Goal: Information Seeking & Learning: Learn about a topic

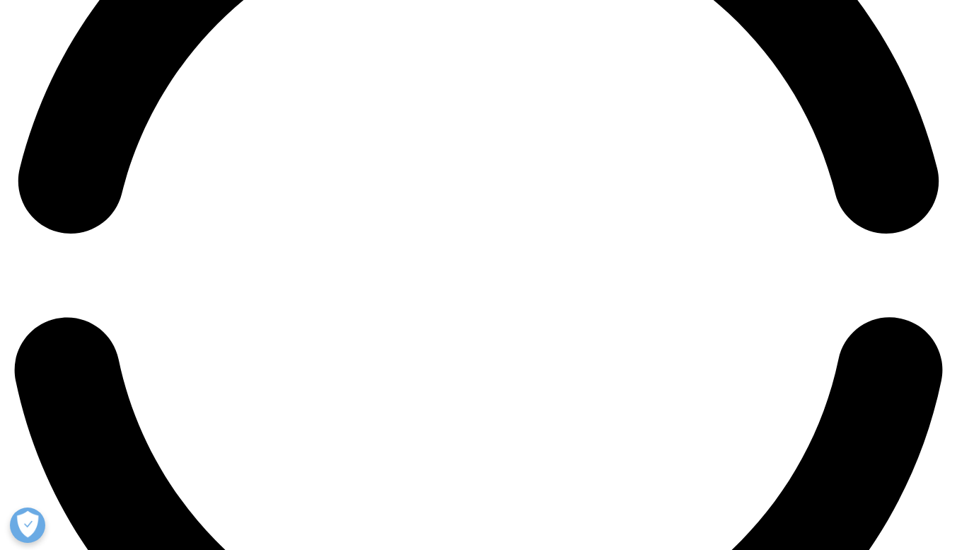
scroll to position [2107, 0]
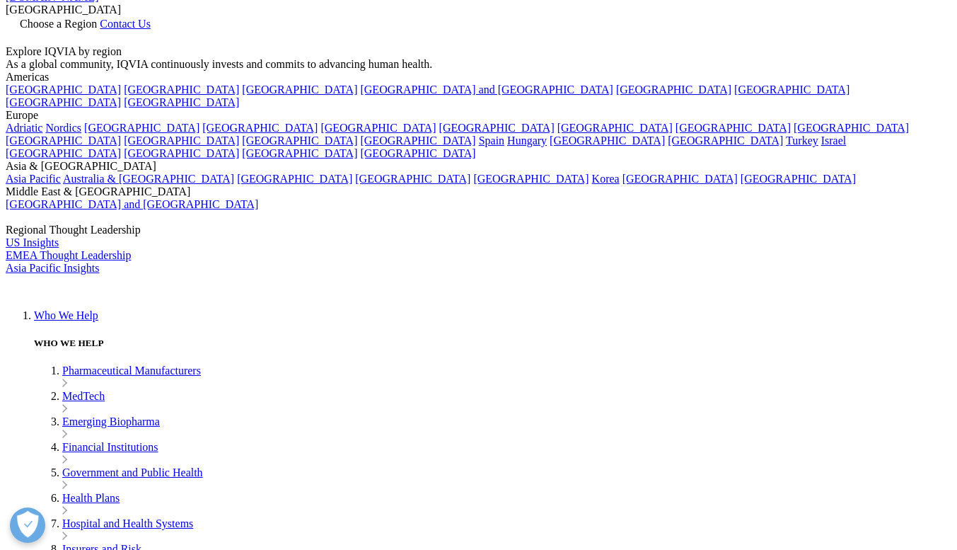
scroll to position [0, 0]
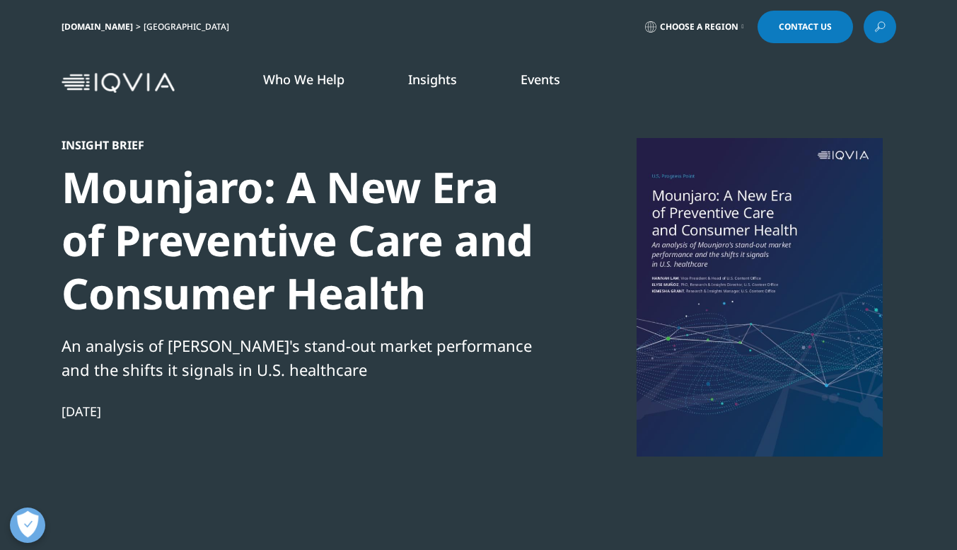
click at [308, 259] on link "DISCOVER INSIGHTS" at bounding box center [319, 259] width 185 height 12
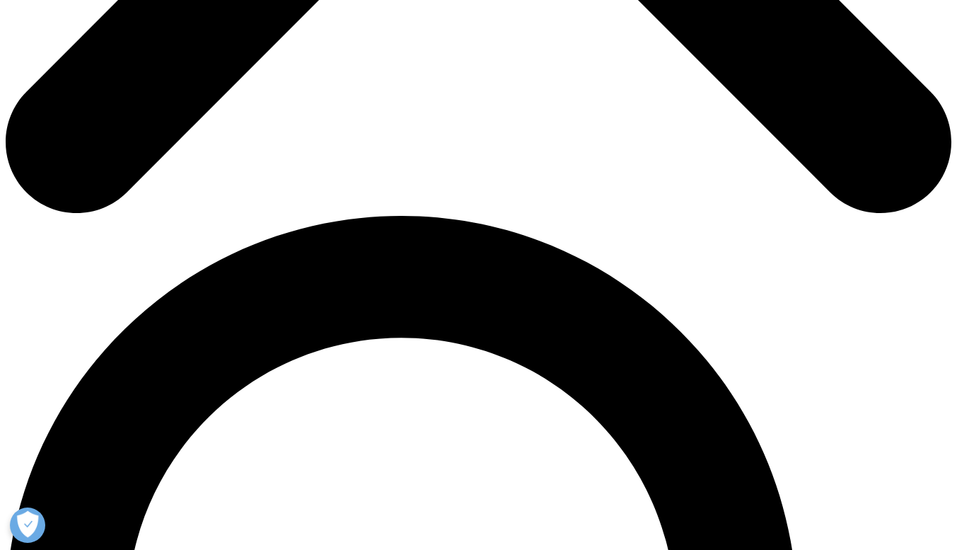
scroll to position [754, 0]
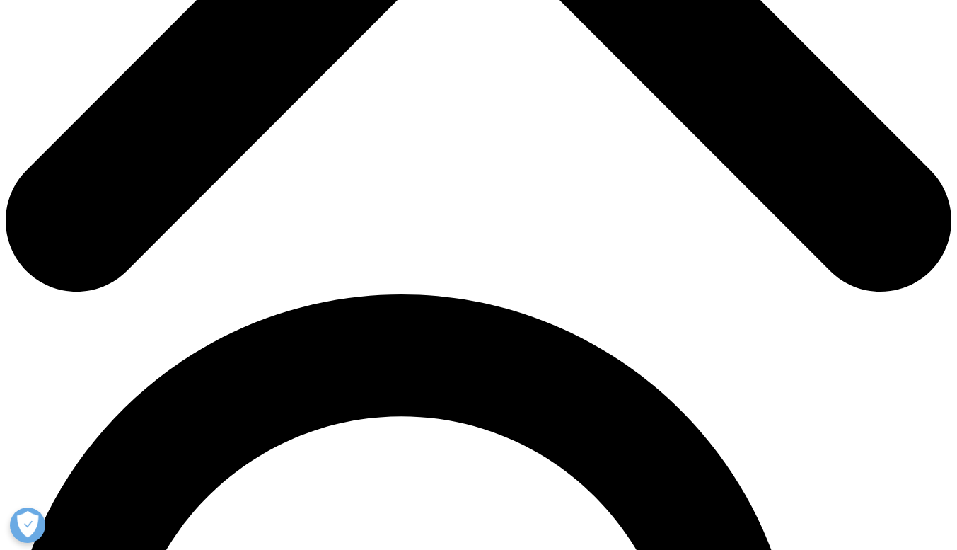
scroll to position [791, 0]
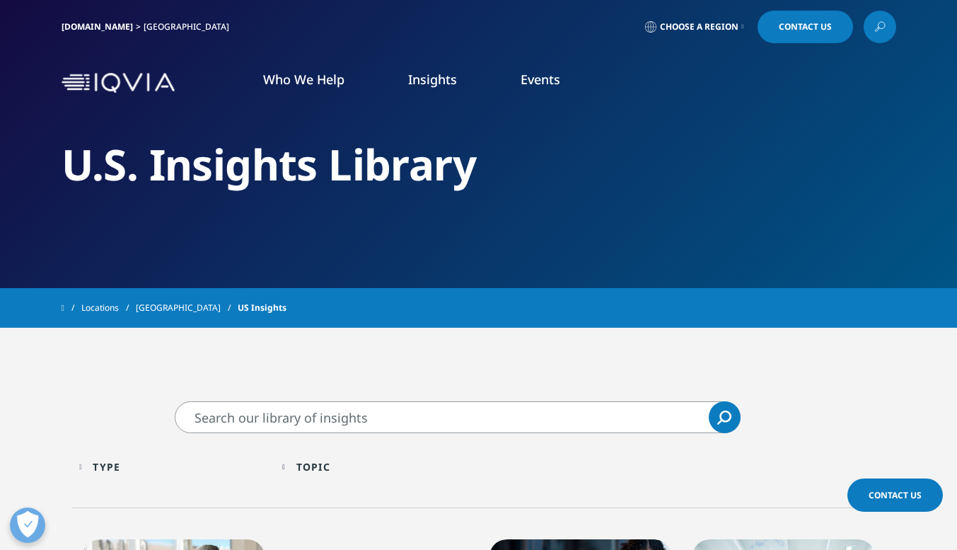
click at [289, 260] on link "DISCOVER INSIGHTS" at bounding box center [319, 259] width 185 height 12
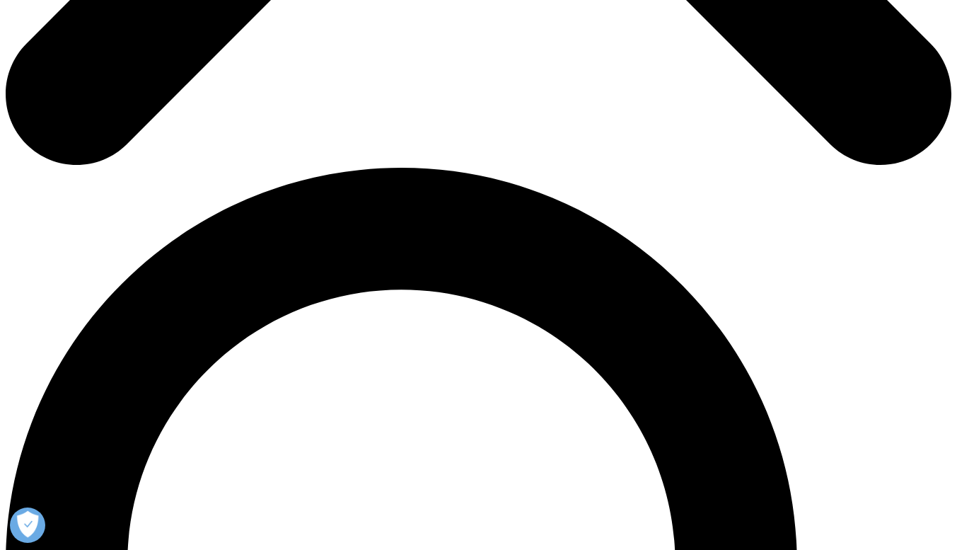
scroll to position [801, 0]
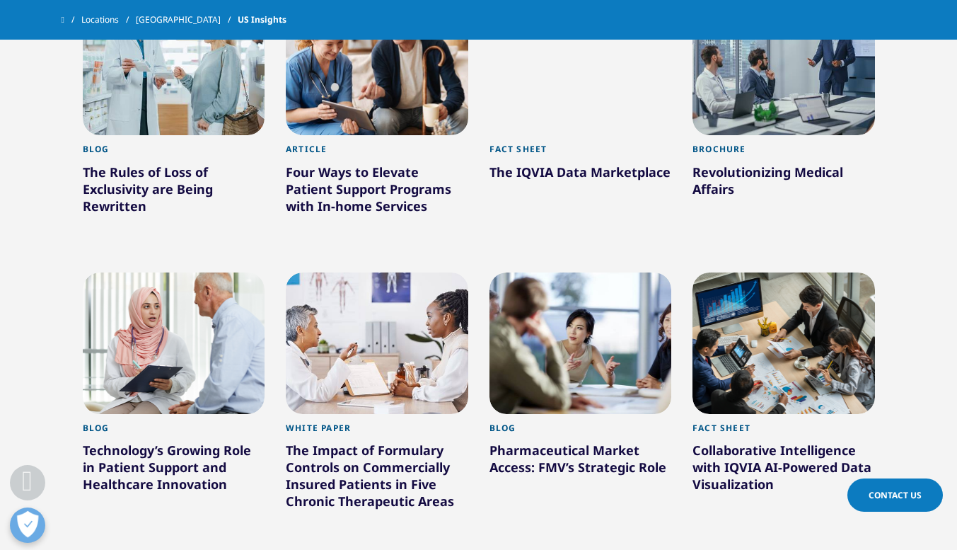
click at [603, 115] on div at bounding box center [581, 64] width 183 height 141
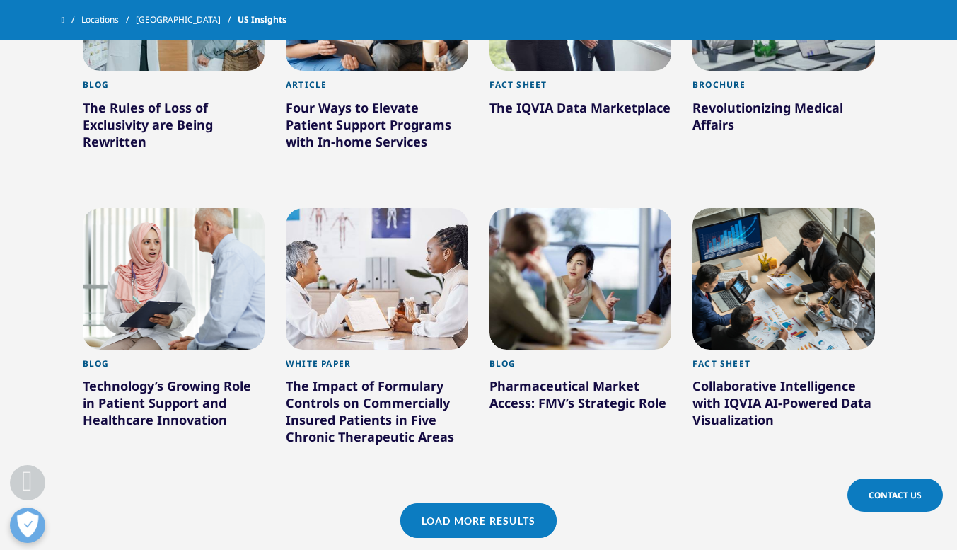
scroll to position [866, 0]
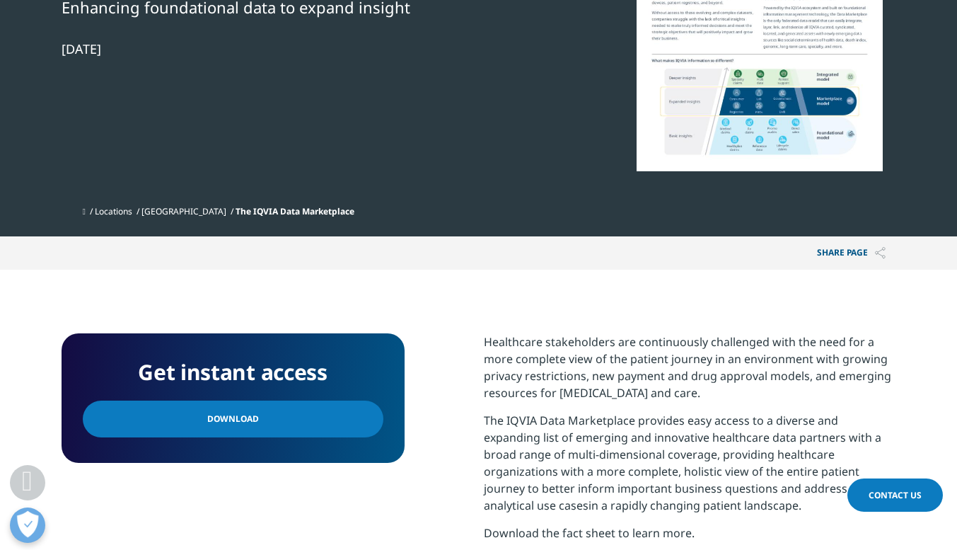
scroll to position [286, 0]
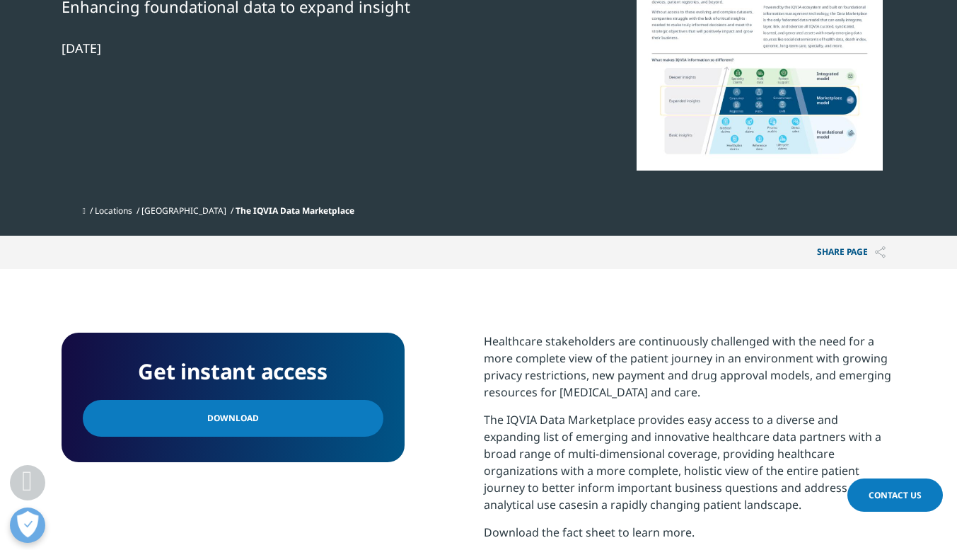
click at [321, 404] on link "Download" at bounding box center [233, 418] width 301 height 37
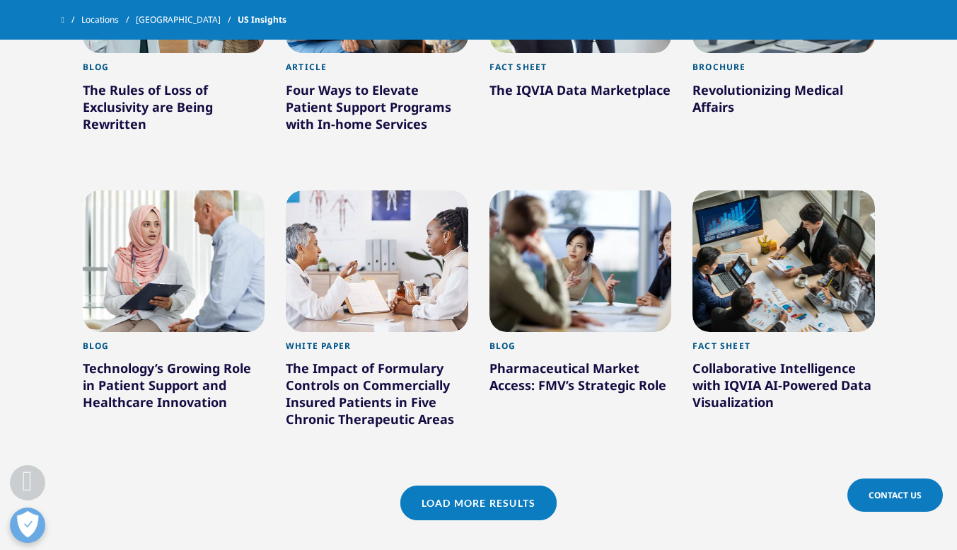
scroll to position [866, 0]
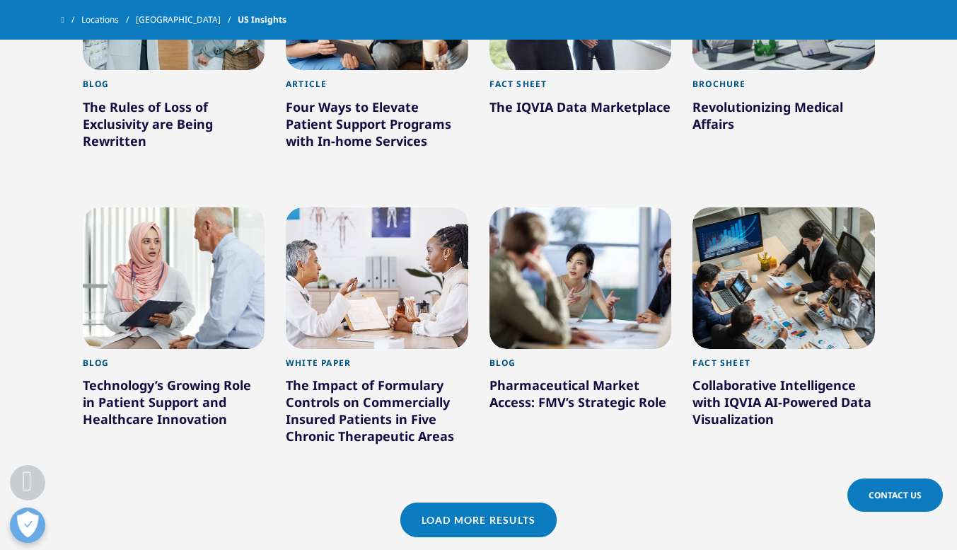
click at [643, 396] on div "Pharmaceutical Market Access: FMV’s Strategic Role" at bounding box center [581, 396] width 183 height 40
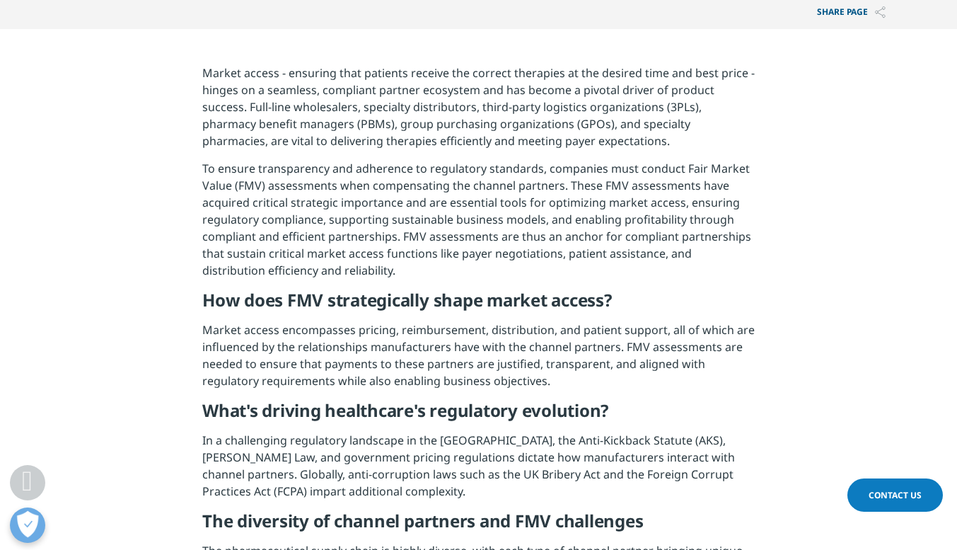
scroll to position [507, 0]
click at [393, 337] on p "Market access encompasses pricing, reimbursement, distribution, and patient sup…" at bounding box center [478, 359] width 552 height 79
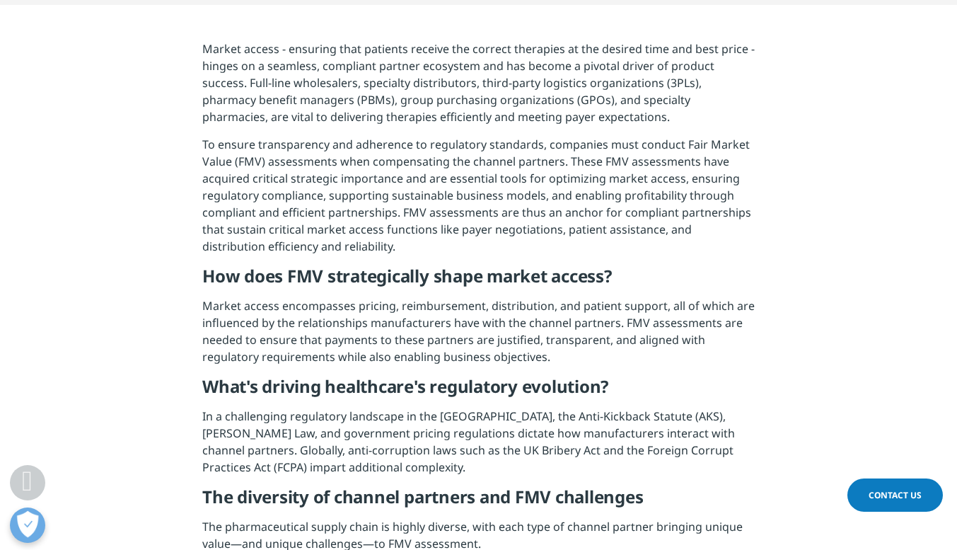
scroll to position [623, 0]
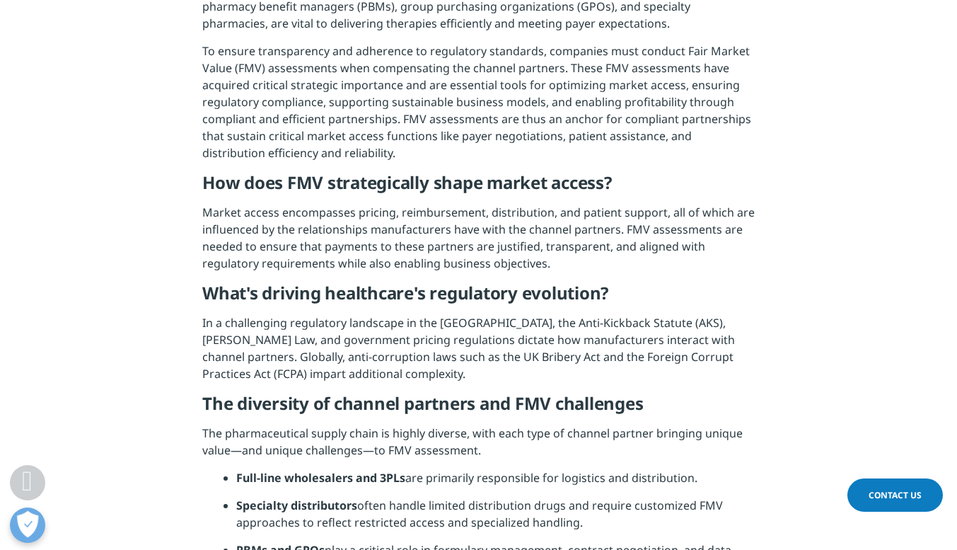
click at [364, 396] on h5 "The diversity of channel partners and FMV challenges" at bounding box center [478, 409] width 552 height 32
click at [449, 388] on p "In a challenging regulatory landscape in the United States, the Anti-Kickback S…" at bounding box center [478, 353] width 552 height 79
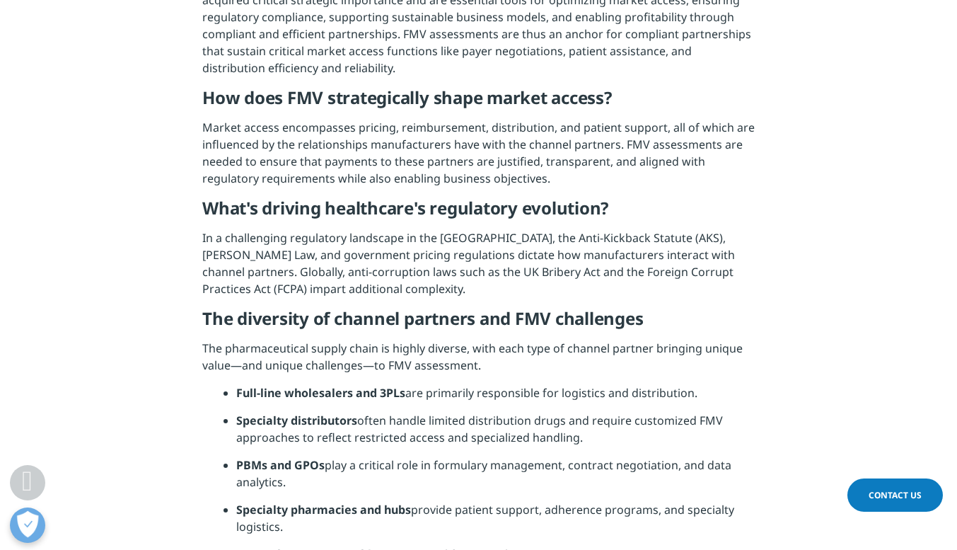
scroll to position [718, 0]
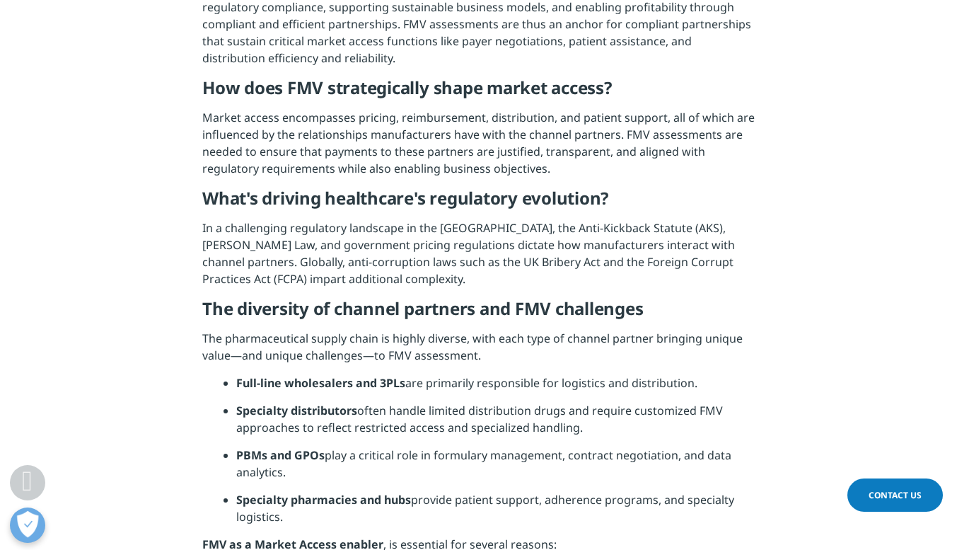
click at [352, 459] on li "PBMs and GPOs play a critical role in formulary management, contract negotiatio…" at bounding box center [495, 468] width 519 height 45
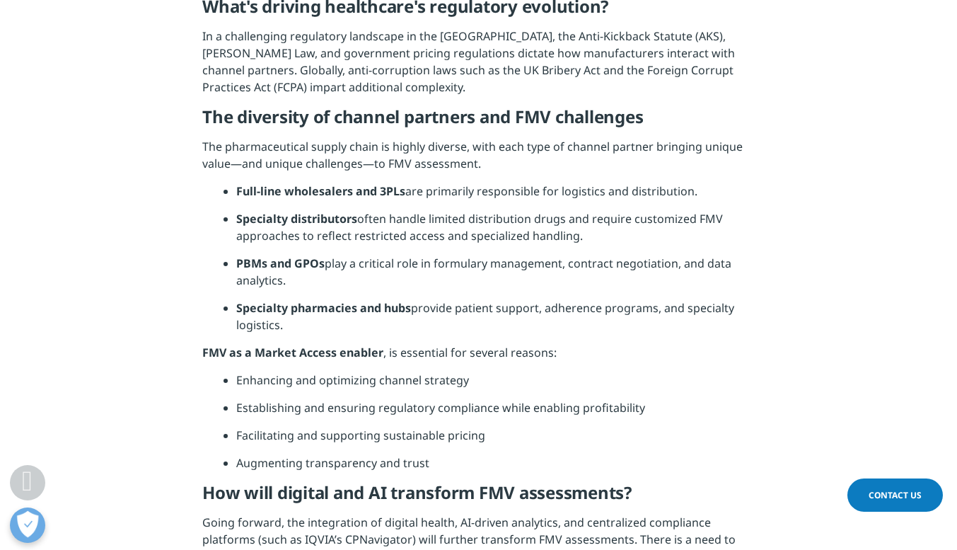
scroll to position [920, 0]
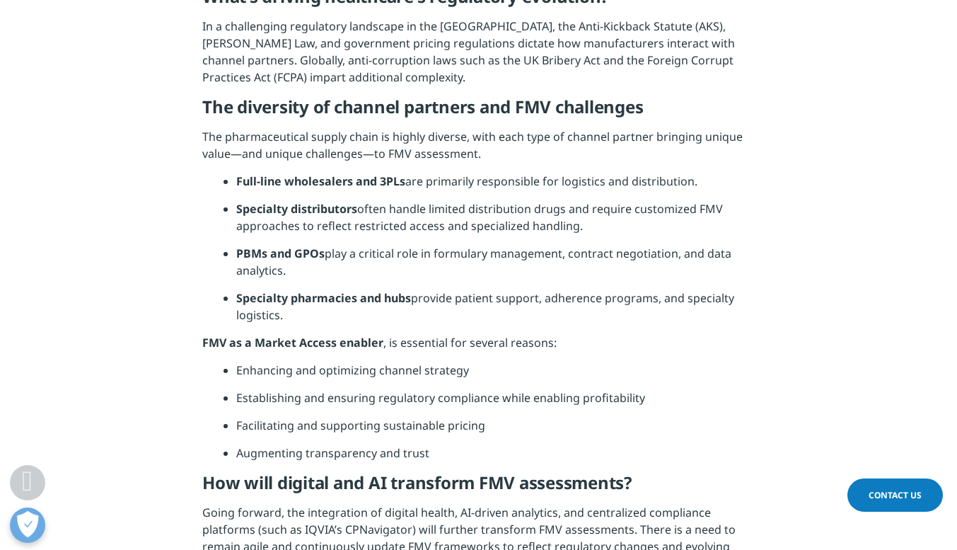
click at [348, 392] on li "Establishing and ensuring regulatory compliance while enabling profitability" at bounding box center [495, 403] width 519 height 28
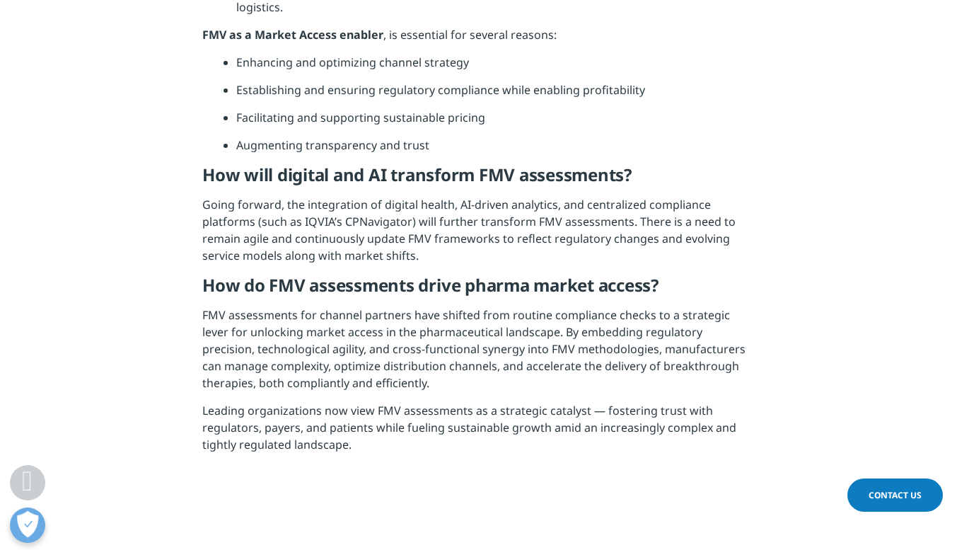
scroll to position [1228, 0]
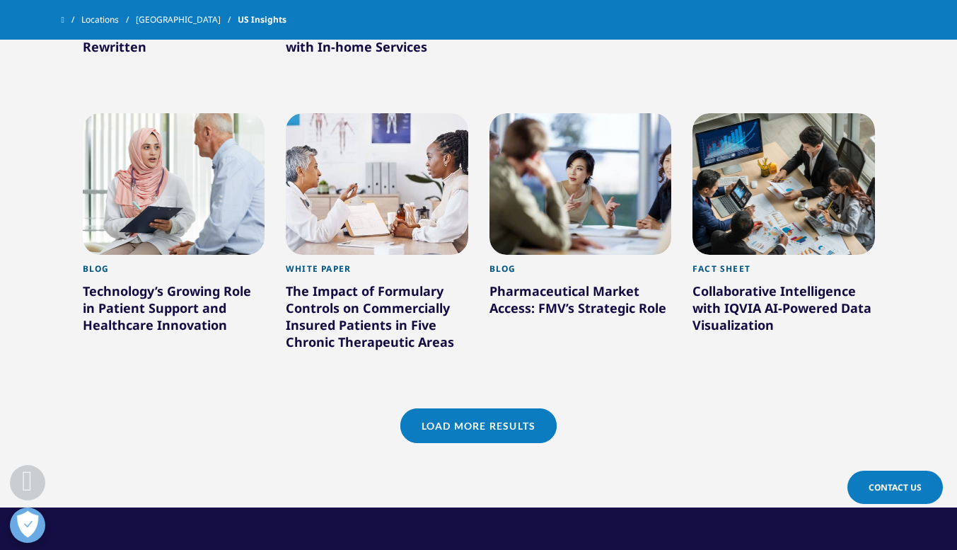
click at [529, 422] on link "Load More Results" at bounding box center [478, 425] width 156 height 35
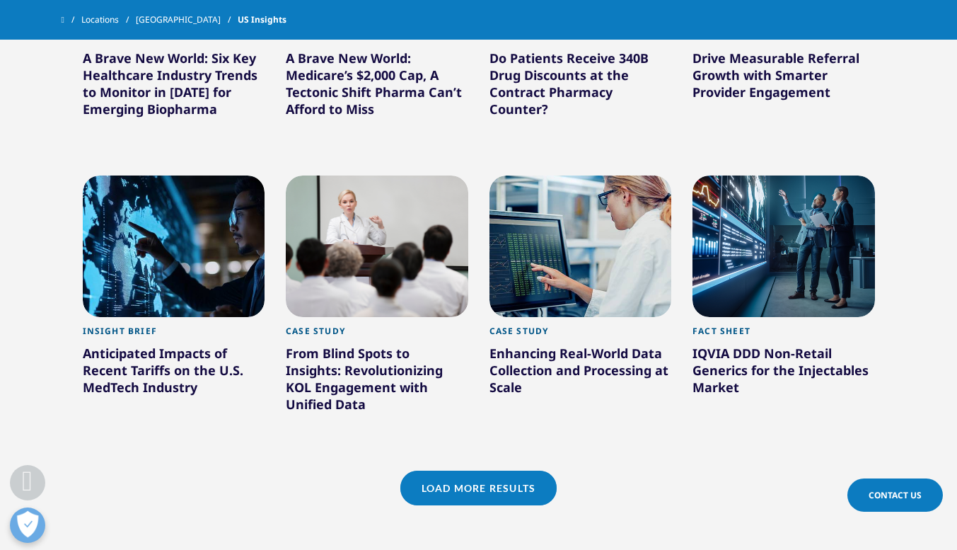
scroll to position [1784, 0]
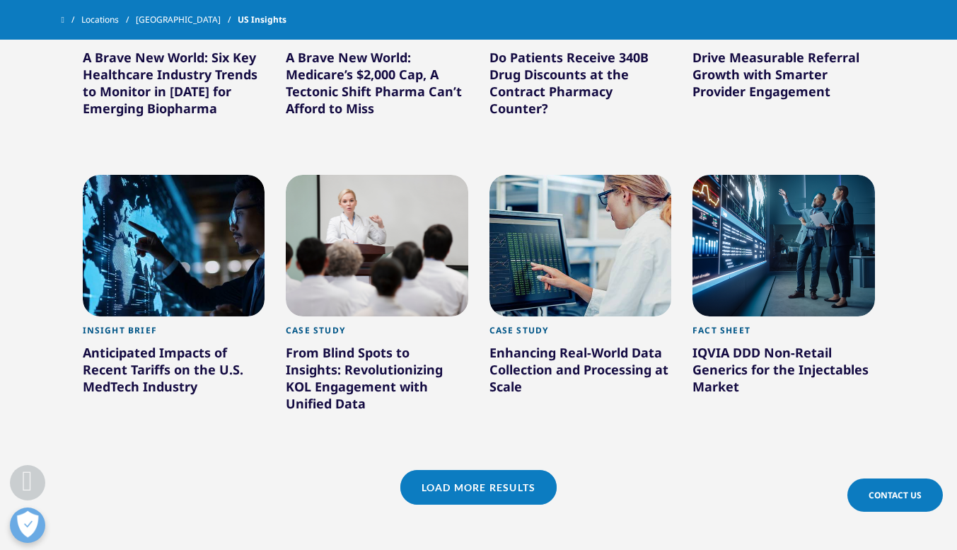
click at [511, 478] on link "Load More Results" at bounding box center [478, 487] width 156 height 35
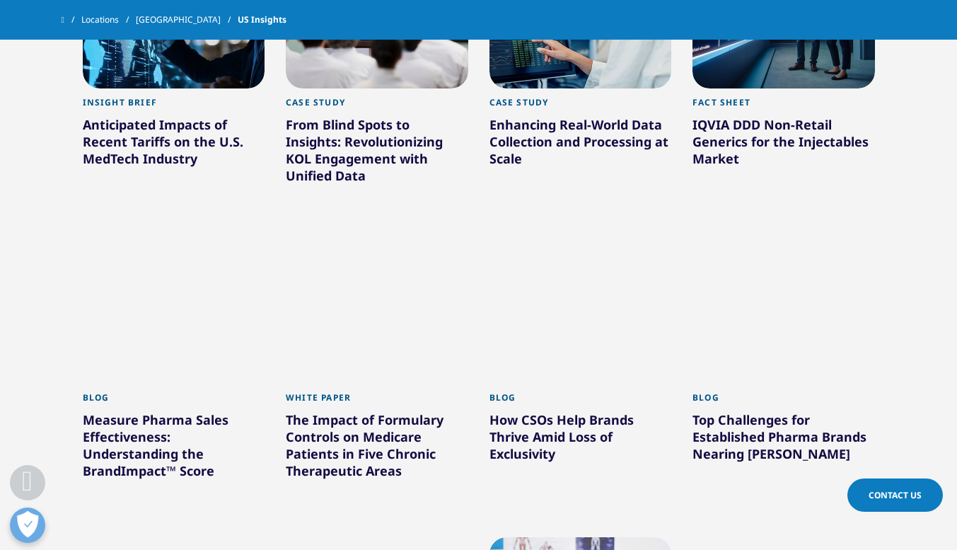
scroll to position [2013, 0]
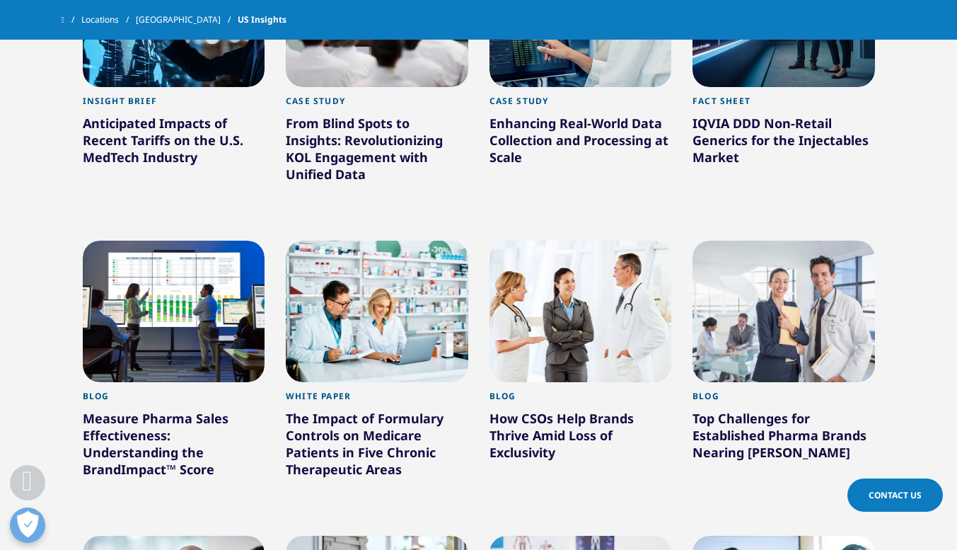
click at [722, 434] on div "Top Challenges for Established Pharma Brands Nearing [PERSON_NAME]" at bounding box center [784, 438] width 183 height 57
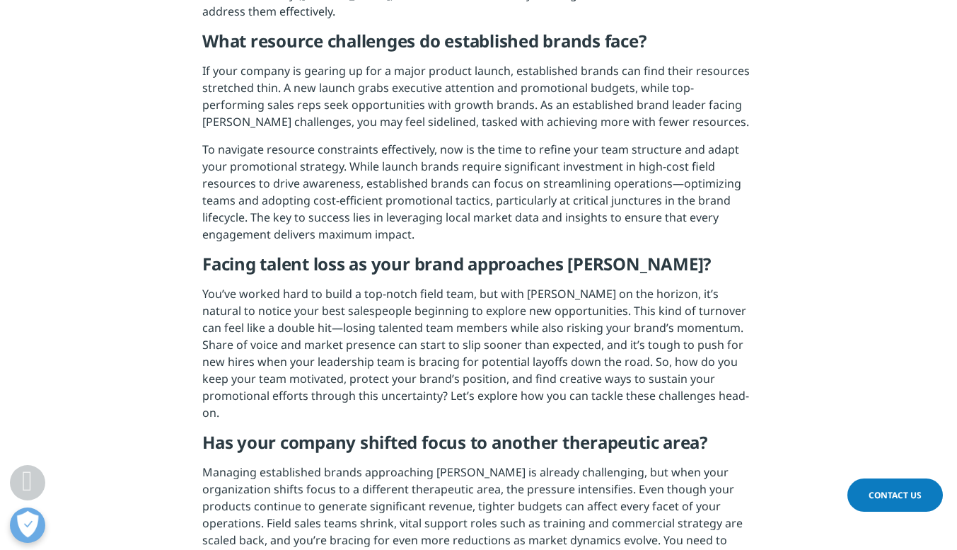
scroll to position [647, 0]
click at [405, 180] on p "To navigate resource constraints effectively, now is the time to refine your te…" at bounding box center [478, 196] width 552 height 112
click at [405, 183] on p "To navigate resource constraints effectively, now is the time to refine your te…" at bounding box center [478, 196] width 552 height 112
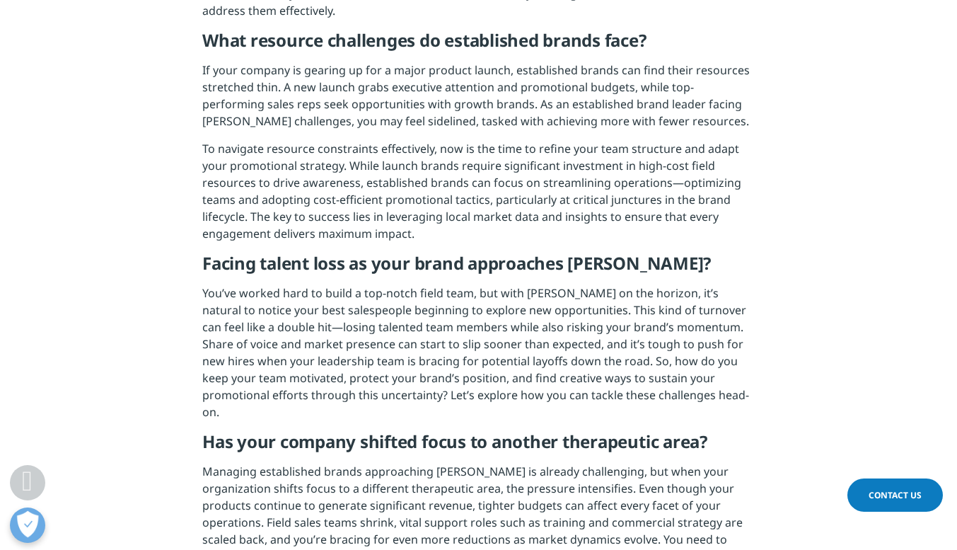
click at [405, 183] on p "To navigate resource constraints effectively, now is the time to refine your te…" at bounding box center [478, 196] width 552 height 112
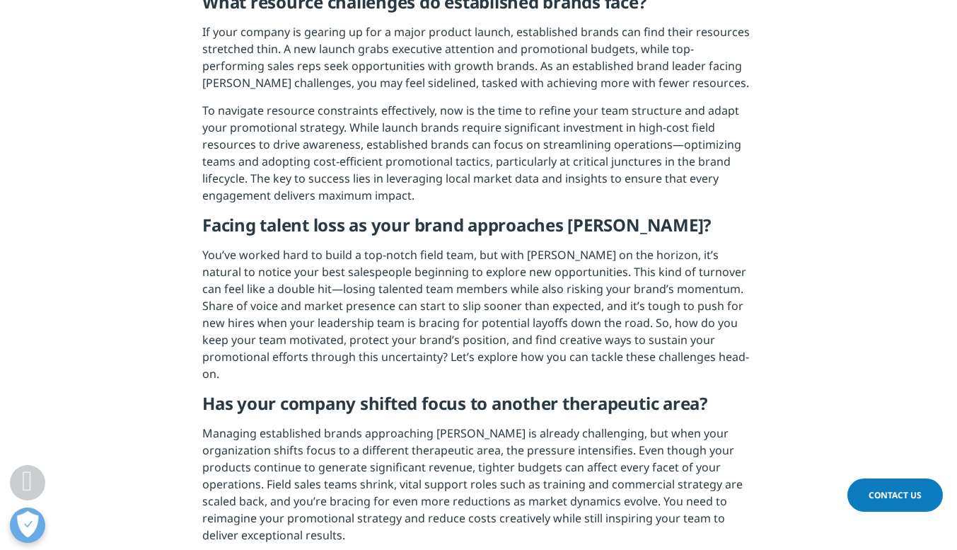
scroll to position [687, 0]
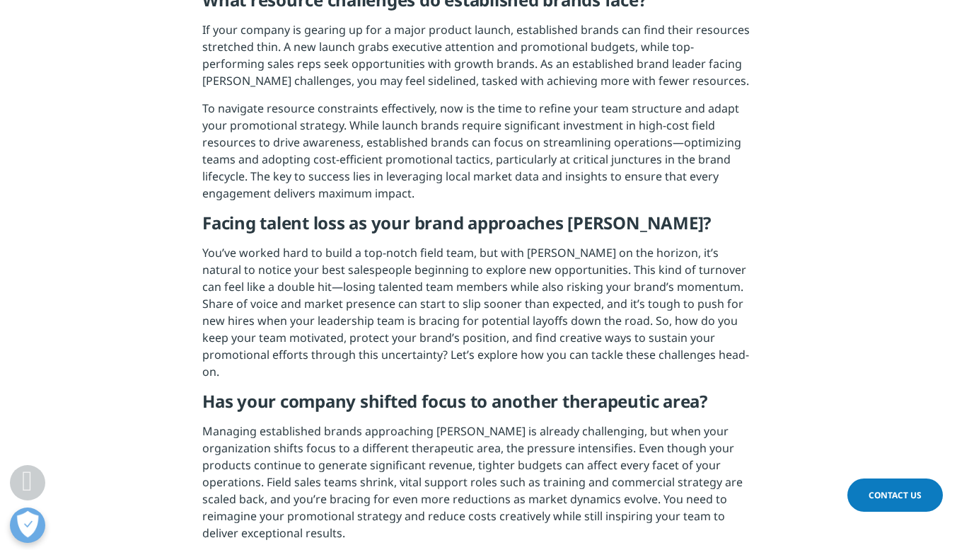
click at [383, 212] on h5 "Facing talent loss as your brand approaches [PERSON_NAME]?" at bounding box center [478, 228] width 552 height 32
click at [364, 274] on p "You’ve worked hard to build a top-notch field team, but with [PERSON_NAME] on t…" at bounding box center [478, 317] width 552 height 146
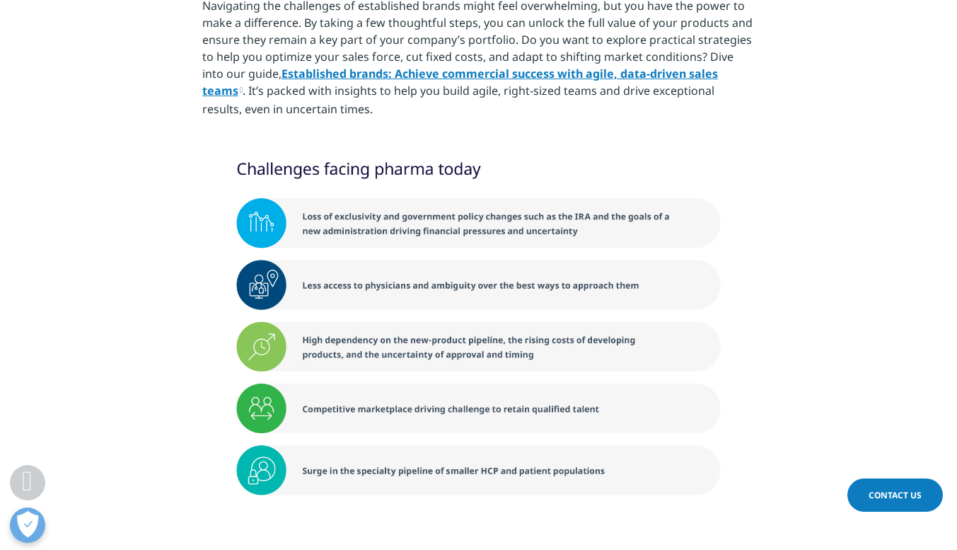
scroll to position [1274, 0]
click at [364, 274] on img at bounding box center [478, 329] width 552 height 376
click at [502, 265] on img at bounding box center [478, 329] width 552 height 376
